Goal: Navigation & Orientation: Find specific page/section

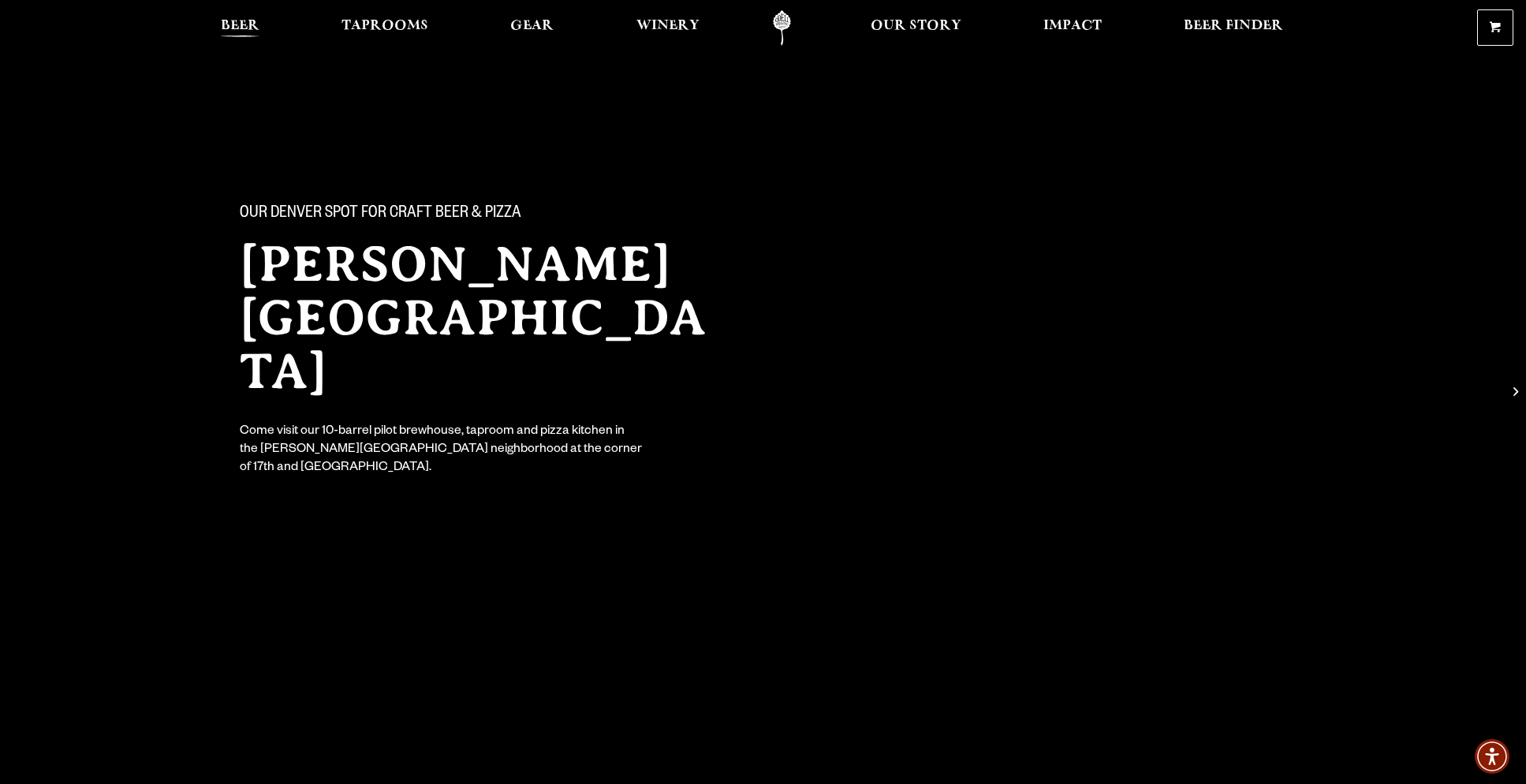
click at [247, 24] on span "Beer" at bounding box center [240, 26] width 38 height 13
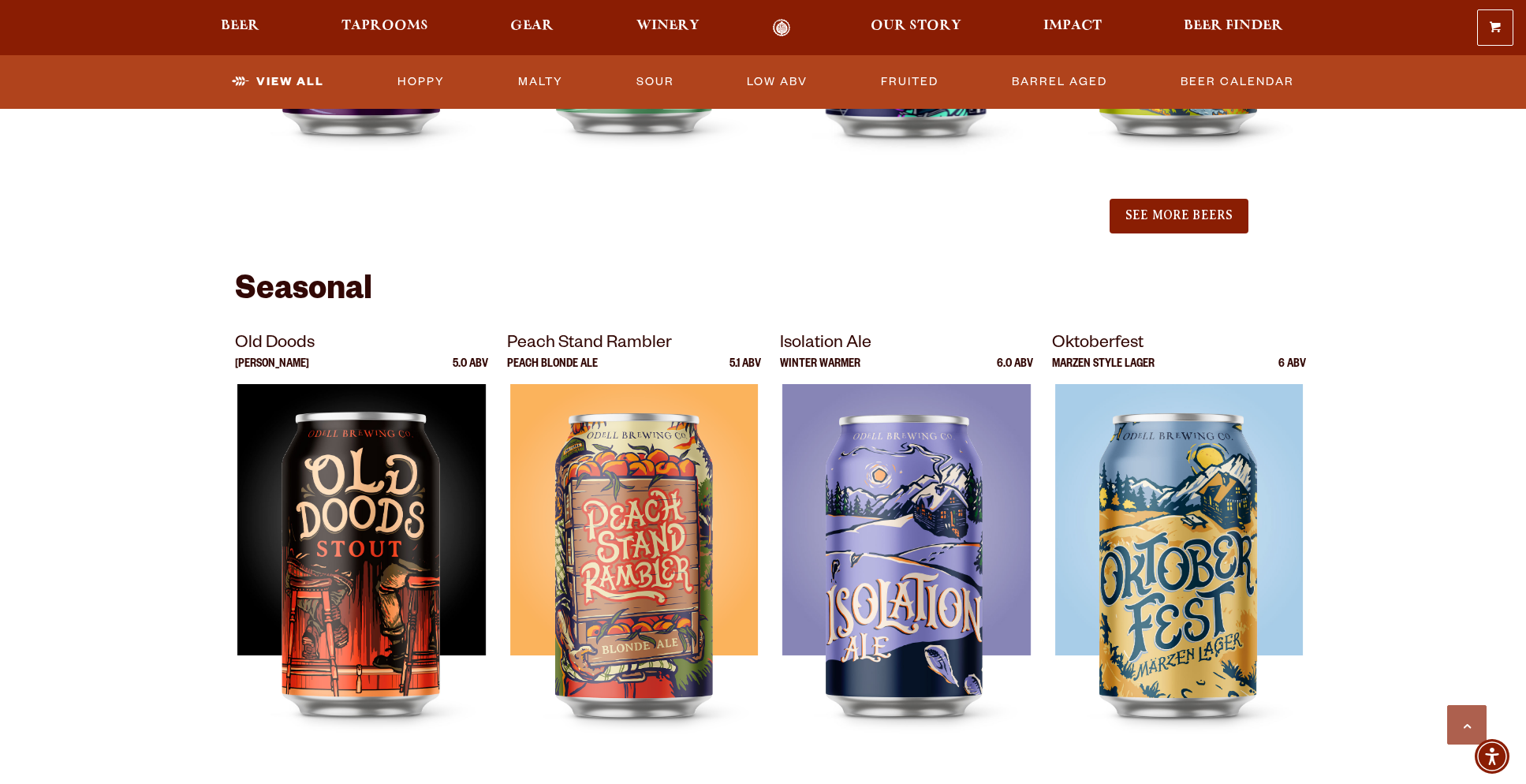
scroll to position [1977, 0]
